Goal: Task Accomplishment & Management: Use online tool/utility

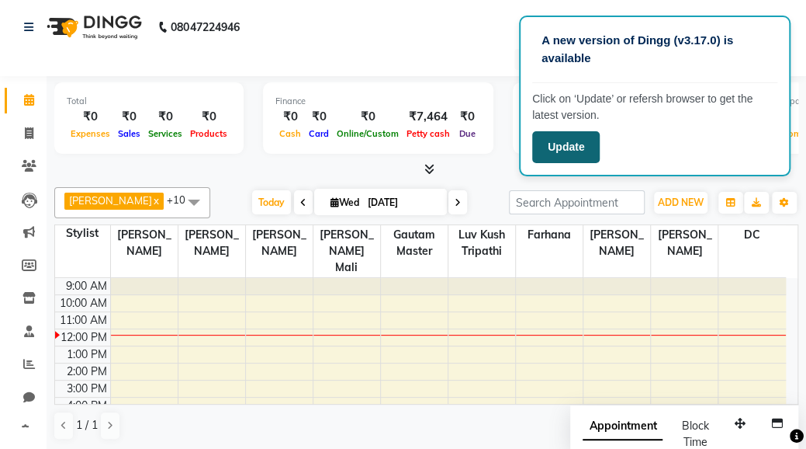
click at [559, 151] on button "Update" at bounding box center [566, 147] width 68 height 32
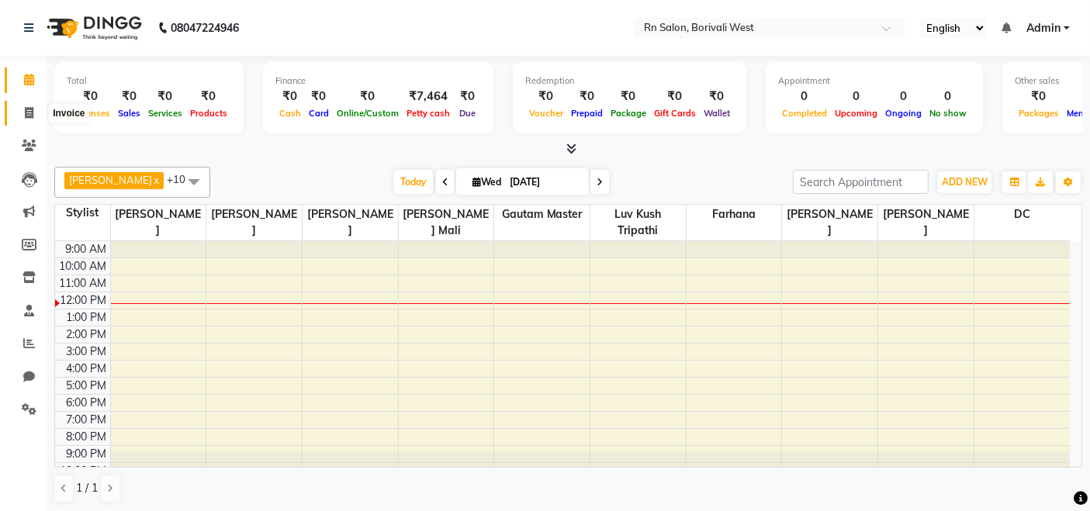
click at [30, 110] on icon at bounding box center [29, 113] width 9 height 12
select select "service"
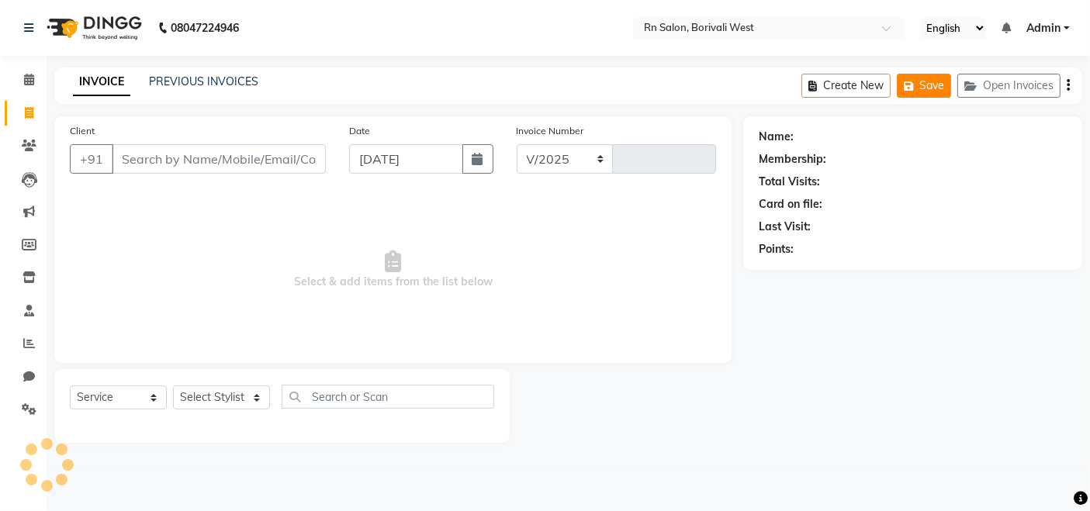
select select "8515"
type input "0856"
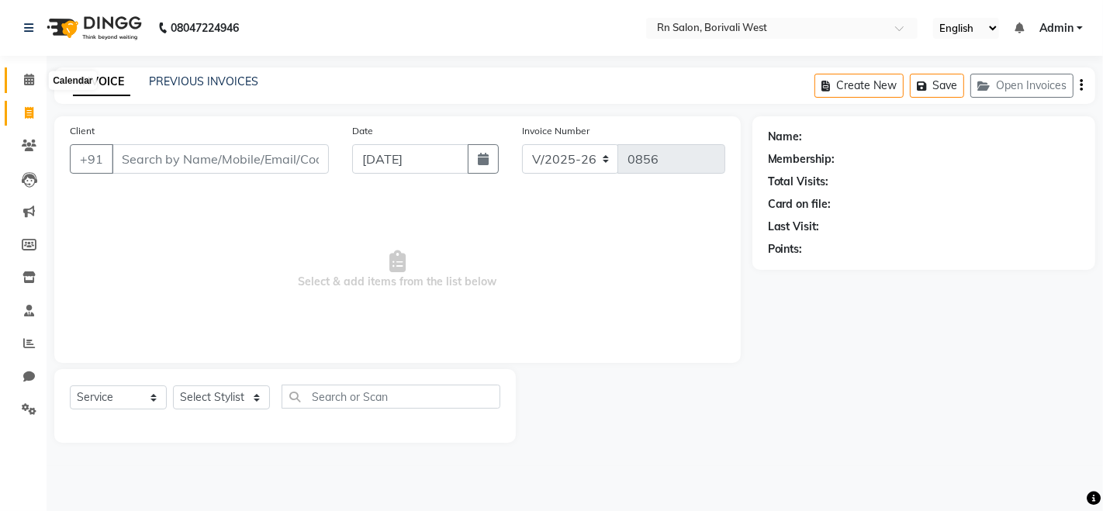
click at [30, 79] on icon at bounding box center [29, 80] width 10 height 12
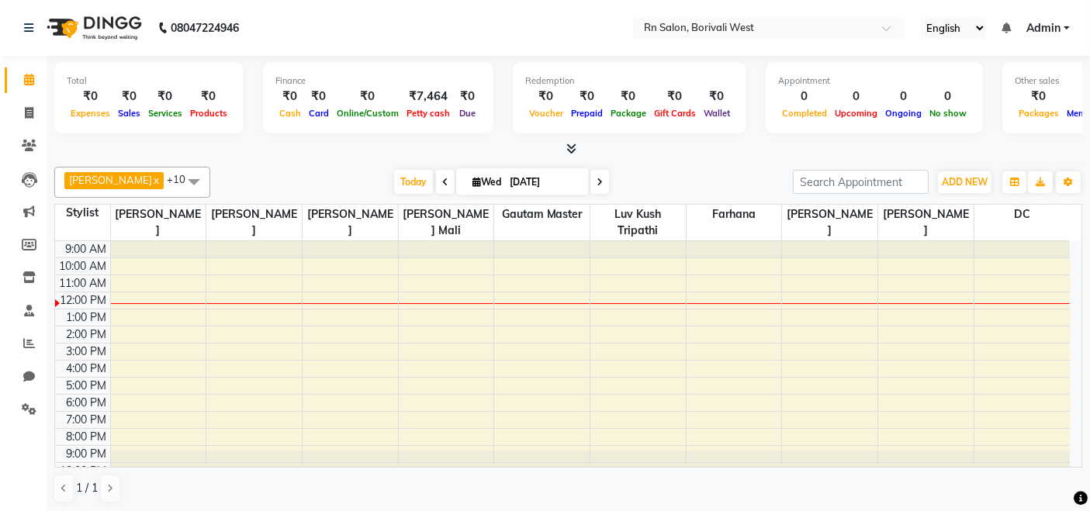
click at [423, 183] on div "Today Wed 03-09-2025" at bounding box center [502, 182] width 218 height 23
click at [341, 161] on div "Nitin Parmar x Ravi sharma x Roshni gupta x Subhankar Mali x FARHANA x GEETA GA…" at bounding box center [568, 335] width 1028 height 349
